Goal: Navigation & Orientation: Find specific page/section

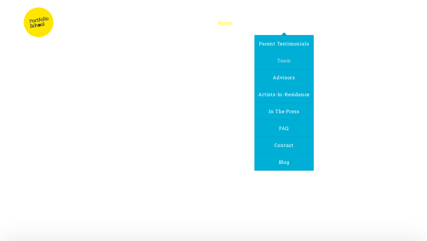
click at [289, 62] on span "Team" at bounding box center [283, 60] width 13 height 6
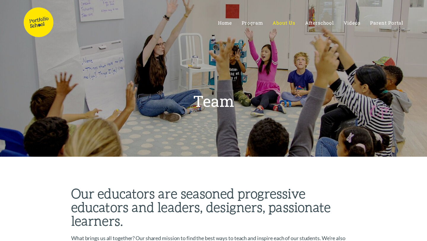
scroll to position [1, 0]
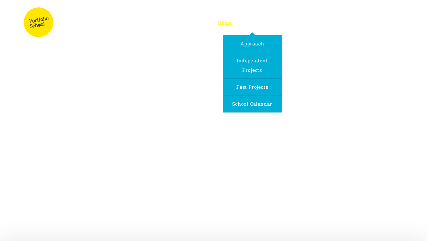
click at [259, 23] on span "Program" at bounding box center [252, 23] width 21 height 6
click at [244, 43] on span "Approach" at bounding box center [252, 43] width 23 height 6
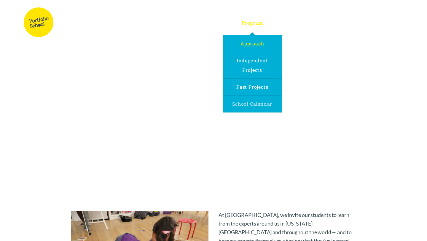
click at [236, 105] on span "School Calendar" at bounding box center [252, 104] width 40 height 6
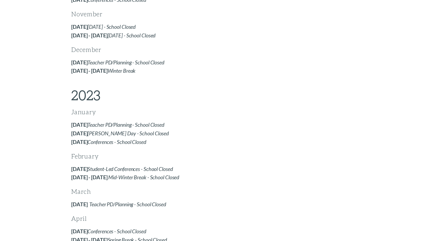
scroll to position [162, 0]
